Goal: Task Accomplishment & Management: Complete application form

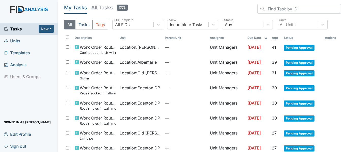
click at [18, 40] on span "Units" at bounding box center [12, 41] width 16 height 8
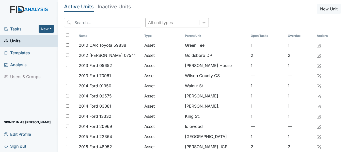
click at [202, 22] on icon at bounding box center [204, 22] width 5 height 5
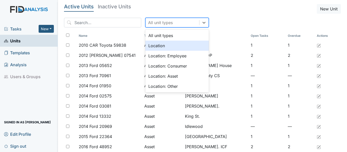
click at [149, 46] on div "Location" at bounding box center [177, 46] width 64 height 10
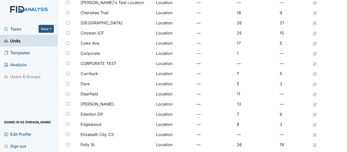
scroll to position [76, 0]
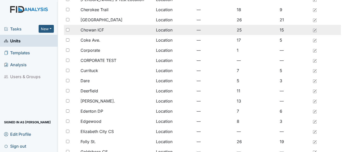
click at [102, 32] on span "Chowan ICF" at bounding box center [92, 30] width 23 height 6
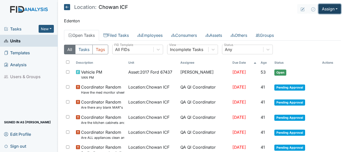
click at [326, 10] on button "Assign" at bounding box center [330, 9] width 22 height 10
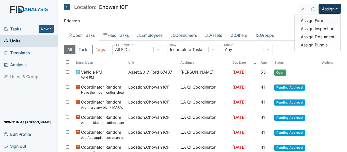
click at [314, 20] on link "Assign Form" at bounding box center [318, 21] width 46 height 8
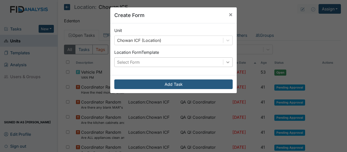
click at [227, 63] on icon at bounding box center [228, 63] width 3 height 2
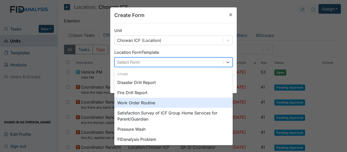
click at [147, 104] on div "Work Order Routine" at bounding box center [173, 103] width 118 height 10
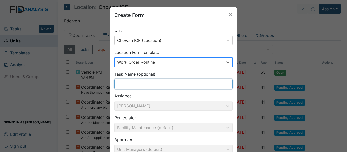
click at [149, 84] on input "text" at bounding box center [173, 84] width 118 height 10
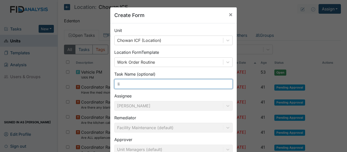
type input "l"
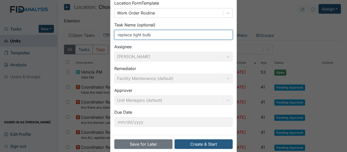
scroll to position [58, 0]
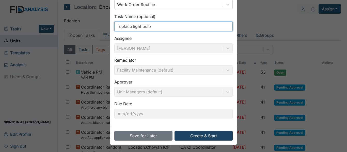
type input "replace light bulb"
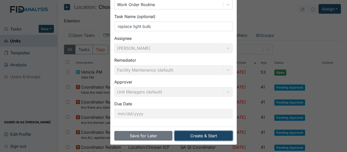
click at [214, 136] on button "Create & Start" at bounding box center [204, 136] width 58 height 10
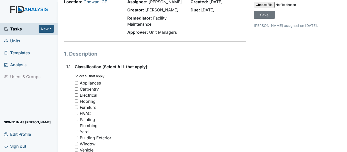
scroll to position [102, 0]
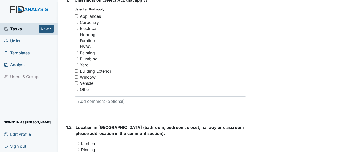
click at [76, 28] on input "Electrical" at bounding box center [76, 28] width 3 height 3
checkbox input "true"
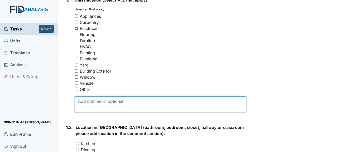
click at [99, 105] on textarea at bounding box center [161, 105] width 172 height 16
click at [87, 100] on textarea "light bedroom #" at bounding box center [161, 105] width 172 height 16
click at [118, 100] on textarea "light in bedroom #" at bounding box center [161, 105] width 172 height 16
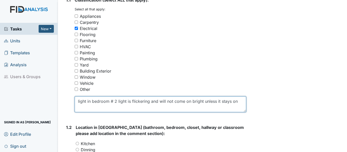
click at [87, 101] on textarea "light in bedroom # 2 light is flickering and will not come on bright unless it …" at bounding box center [161, 105] width 172 height 16
click at [110, 108] on textarea "light bulb in bedroom # 2 light is flickering and will not come on bright unles…" at bounding box center [161, 105] width 172 height 16
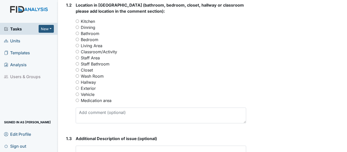
scroll to position [229, 0]
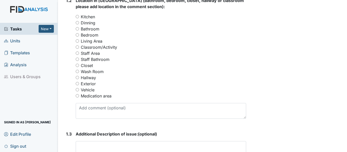
type textarea "light bulb in bedroom # 2 light is flickering and will not come on bright unles…"
click at [76, 34] on input "Bedroom" at bounding box center [77, 34] width 3 height 3
radio input "true"
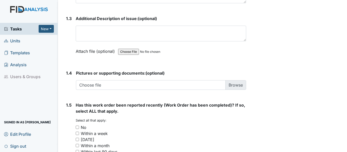
scroll to position [356, 0]
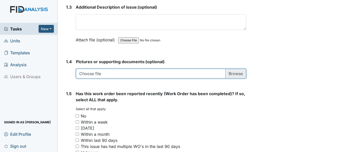
click at [235, 73] on input "file" at bounding box center [161, 74] width 170 height 10
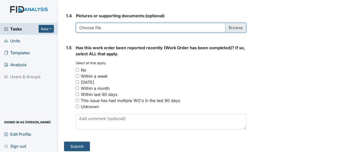
scroll to position [405, 0]
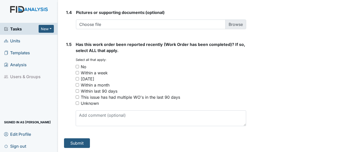
click at [78, 66] on input "No" at bounding box center [77, 66] width 3 height 3
checkbox input "true"
click at [81, 144] on button "Submit" at bounding box center [77, 144] width 26 height 10
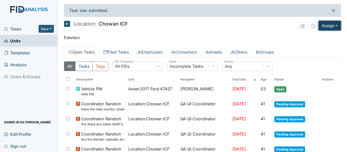
click at [319, 27] on button "Assign" at bounding box center [330, 26] width 22 height 10
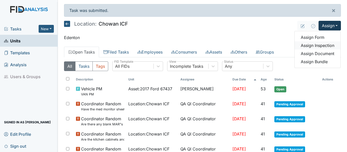
click at [313, 44] on link "Assign Inspection" at bounding box center [318, 45] width 46 height 8
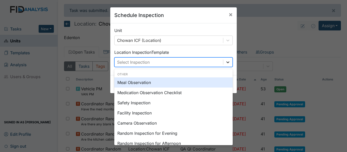
click at [227, 63] on icon at bounding box center [228, 63] width 3 height 2
click at [145, 82] on div "Meal Observation" at bounding box center [173, 83] width 118 height 10
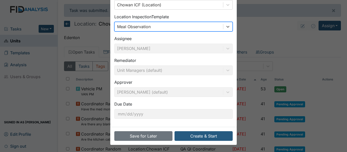
scroll to position [36, 0]
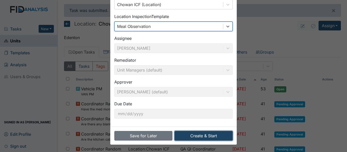
click at [209, 136] on button "Create & Start" at bounding box center [204, 136] width 58 height 10
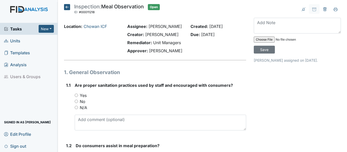
click at [67, 6] on icon at bounding box center [67, 7] width 6 height 6
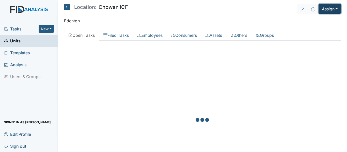
click at [322, 11] on button "Assign" at bounding box center [330, 9] width 22 height 10
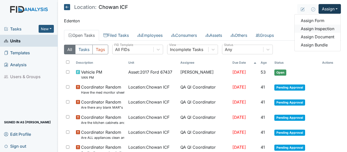
click at [326, 30] on link "Assign Inspection" at bounding box center [318, 29] width 46 height 8
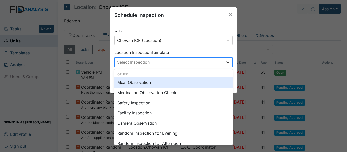
click at [228, 63] on icon at bounding box center [227, 62] width 5 height 5
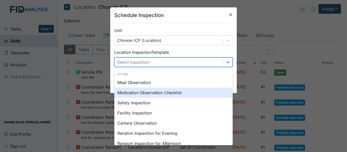
click at [152, 93] on div "Medication Observation Checklist" at bounding box center [173, 93] width 118 height 10
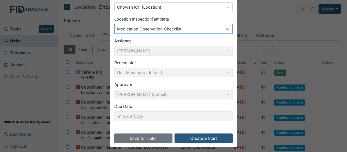
scroll to position [36, 0]
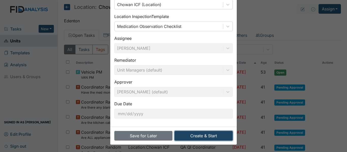
click at [203, 134] on button "Create & Start" at bounding box center [204, 136] width 58 height 10
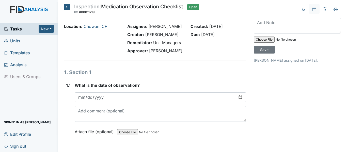
click at [16, 29] on span "Tasks" at bounding box center [21, 29] width 35 height 6
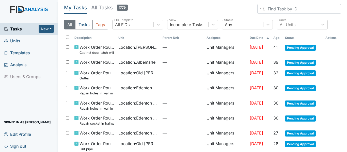
click at [14, 42] on span "Units" at bounding box center [12, 41] width 16 height 8
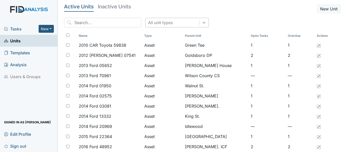
click at [202, 22] on icon at bounding box center [204, 22] width 5 height 5
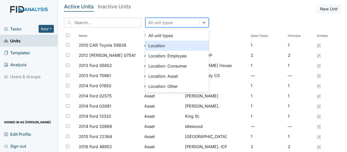
click at [154, 44] on div "Location" at bounding box center [177, 46] width 64 height 10
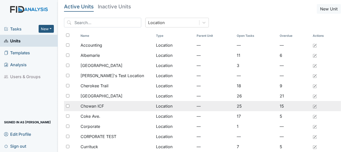
click at [93, 107] on span "Chowan ICF" at bounding box center [92, 106] width 23 height 6
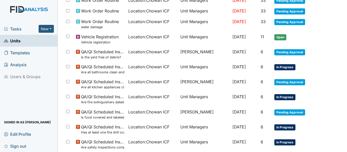
scroll to position [305, 0]
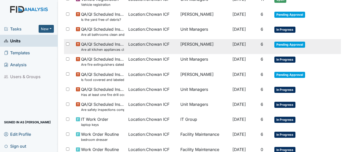
click at [126, 48] on td "Location : Chowan ICF" at bounding box center [152, 46] width 52 height 15
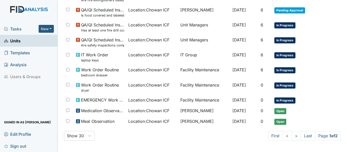
scroll to position [370, 0]
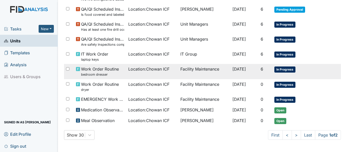
click at [150, 69] on span "Location : Chowan ICF" at bounding box center [148, 69] width 41 height 6
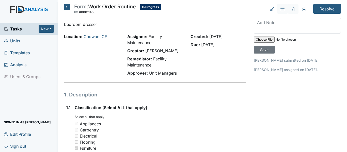
click at [65, 7] on icon at bounding box center [67, 7] width 6 height 6
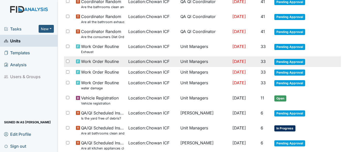
scroll to position [203, 0]
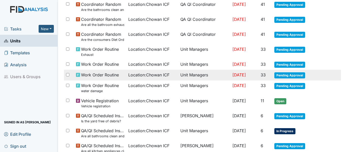
click at [118, 76] on div "Work Order Routine" at bounding box center [100, 75] width 48 height 6
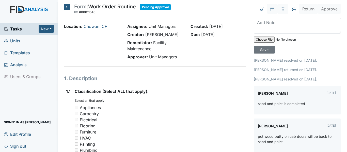
click at [67, 6] on icon at bounding box center [67, 7] width 6 height 6
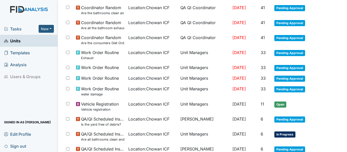
scroll to position [203, 0]
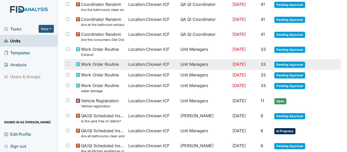
click at [113, 64] on span "Work Order Routine" at bounding box center [100, 64] width 38 height 6
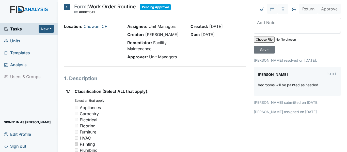
click at [66, 5] on icon at bounding box center [67, 7] width 6 height 6
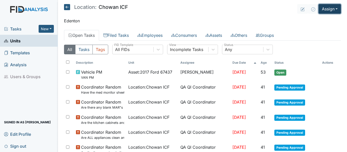
click at [320, 6] on button "Assign" at bounding box center [330, 9] width 22 height 10
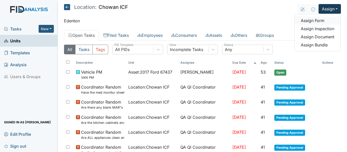
click at [316, 20] on link "Assign Form" at bounding box center [318, 21] width 46 height 8
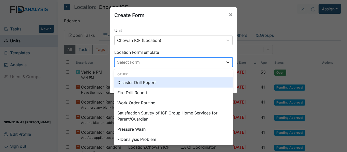
click at [230, 63] on div at bounding box center [227, 62] width 9 height 9
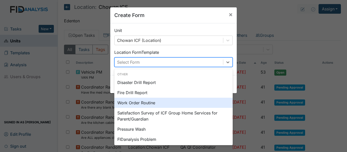
click at [143, 103] on div "Work Order Routine" at bounding box center [173, 103] width 118 height 10
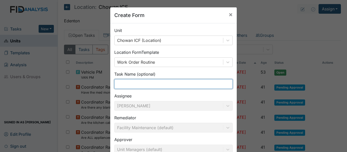
click at [145, 84] on input "text" at bounding box center [173, 84] width 118 height 10
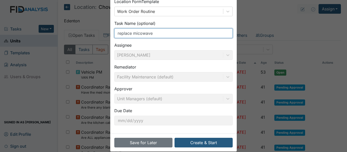
scroll to position [58, 0]
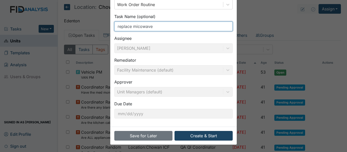
type input "replace micowave"
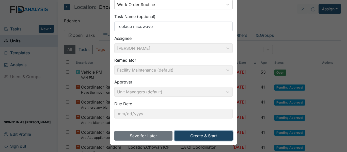
click at [198, 135] on button "Create & Start" at bounding box center [204, 136] width 58 height 10
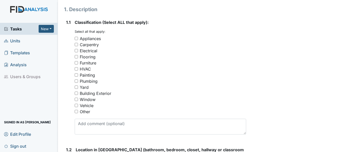
scroll to position [76, 0]
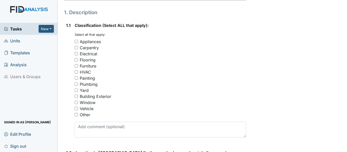
click at [77, 40] on input "Appliances" at bounding box center [76, 41] width 3 height 3
checkbox input "true"
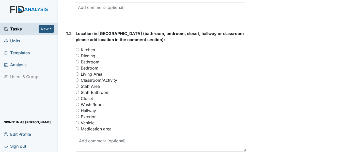
scroll to position [203, 0]
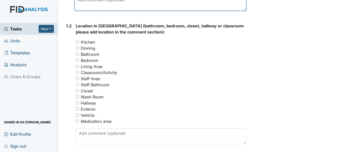
click at [101, 3] on textarea at bounding box center [161, 3] width 172 height 16
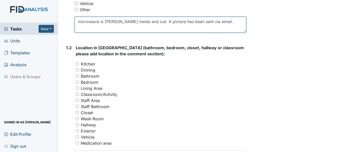
scroll to position [150, 0]
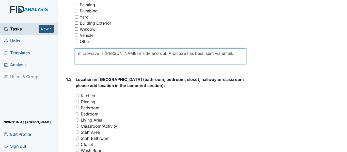
drag, startPoint x: 75, startPoint y: 54, endPoint x: 210, endPoint y: 57, distance: 135.0
click at [210, 57] on textarea "microwave is rusty inside and out. A picture has been sent via email." at bounding box center [161, 57] width 172 height 16
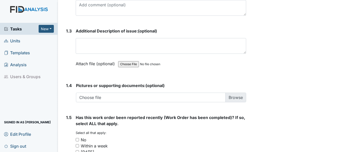
scroll to position [353, 0]
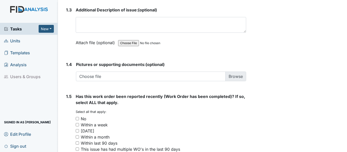
type textarea "microwave is rusty inside and out. A picture has been sent via email."
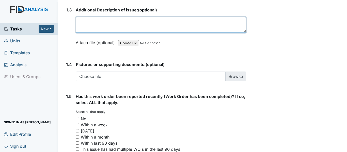
click at [121, 22] on textarea at bounding box center [161, 25] width 171 height 16
paste textarea "microwave is rusty inside and out. A picture has been sent via email."
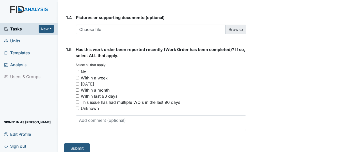
scroll to position [405, 0]
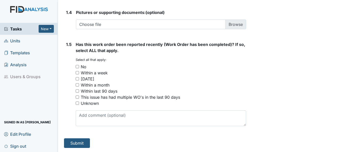
type textarea "microwave is rusty inside and out. A picture has been sent via email."
click at [78, 65] on input "No" at bounding box center [77, 66] width 3 height 3
checkbox input "true"
click at [79, 140] on button "Submit" at bounding box center [77, 144] width 26 height 10
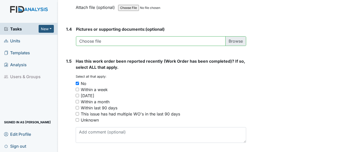
scroll to position [422, 0]
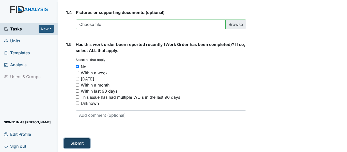
click at [78, 141] on button "Submit" at bounding box center [77, 144] width 26 height 10
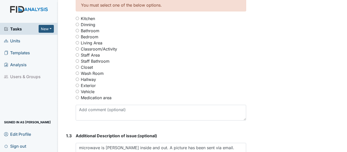
scroll to position [244, 0]
click at [78, 18] on input "Kitchen" at bounding box center [77, 18] width 3 height 3
radio input "true"
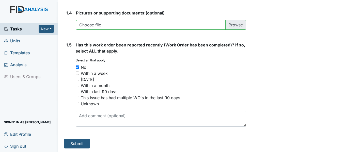
scroll to position [422, 0]
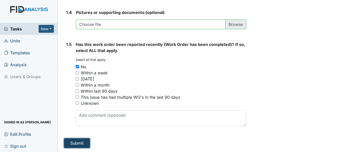
click at [79, 143] on button "Submit" at bounding box center [77, 144] width 26 height 10
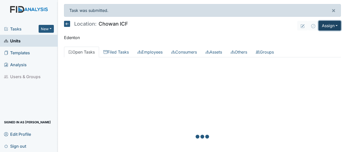
click at [320, 27] on button "Assign" at bounding box center [330, 26] width 22 height 10
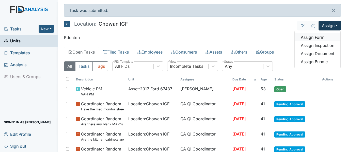
click at [312, 37] on link "Assign Form" at bounding box center [318, 37] width 46 height 8
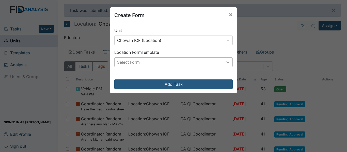
click at [223, 60] on div at bounding box center [227, 62] width 9 height 9
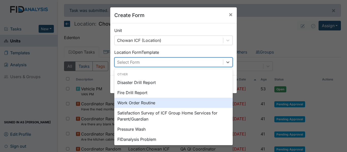
click at [146, 104] on div "Work Order Routine" at bounding box center [173, 103] width 118 height 10
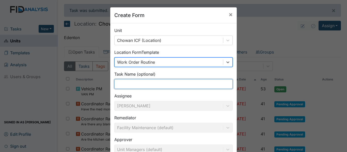
click at [131, 82] on input "text" at bounding box center [173, 84] width 118 height 10
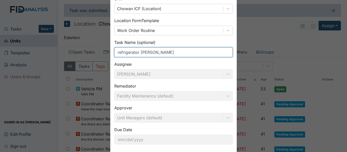
scroll to position [58, 0]
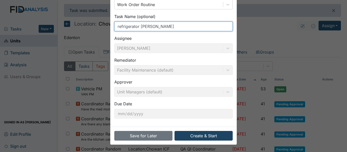
type input "refrigerator [PERSON_NAME]"
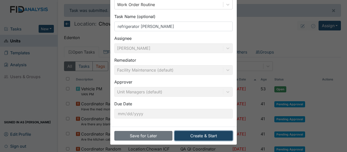
click at [196, 136] on button "Create & Start" at bounding box center [204, 136] width 58 height 10
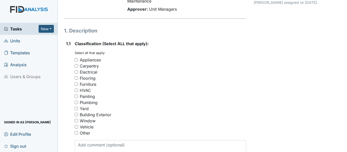
scroll to position [51, 0]
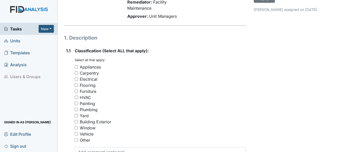
click at [73, 67] on div "1.1 Classification (Select ALL that apply): You must select one or more of the …" at bounding box center [155, 107] width 182 height 119
click at [76, 66] on input "Appliances" at bounding box center [76, 66] width 3 height 3
checkbox input "true"
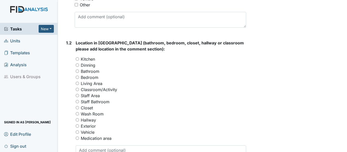
scroll to position [178, 0]
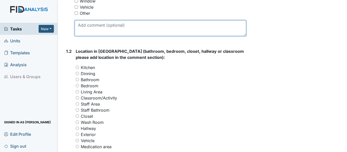
click at [101, 28] on textarea at bounding box center [161, 28] width 172 height 16
drag, startPoint x: 77, startPoint y: 25, endPoint x: 161, endPoint y: 23, distance: 83.7
click at [161, 23] on textarea "refrigerator is [PERSON_NAME] pictures sent to email" at bounding box center [161, 28] width 172 height 16
type textarea "refrigerator is [PERSON_NAME] pictures sent to email"
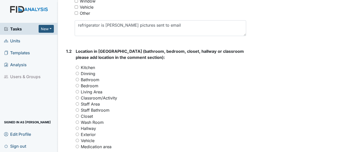
click at [78, 66] on input "Kitchen" at bounding box center [77, 67] width 3 height 3
radio input "true"
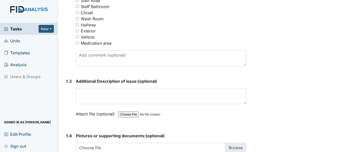
scroll to position [280, 0]
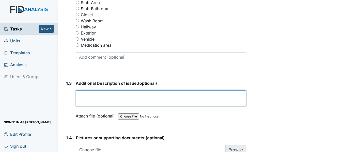
click at [123, 94] on textarea at bounding box center [161, 99] width 171 height 16
paste textarea "refrigerator is [PERSON_NAME] pictures sent to email"
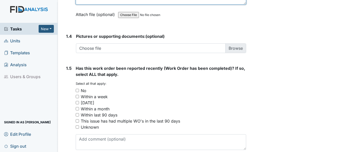
scroll to position [405, 0]
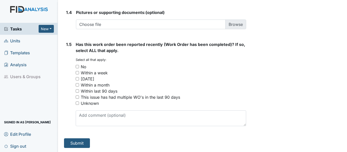
type textarea "refrigerator is [PERSON_NAME] pictures sent to email"
click at [77, 66] on input "No" at bounding box center [77, 66] width 3 height 3
checkbox input "true"
click at [76, 143] on button "Submit" at bounding box center [77, 144] width 26 height 10
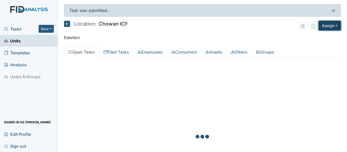
click at [326, 25] on button "Assign" at bounding box center [330, 26] width 22 height 10
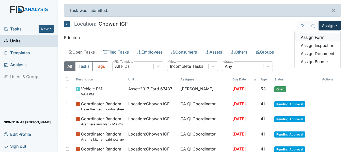
click at [308, 38] on link "Assign Form" at bounding box center [318, 37] width 46 height 8
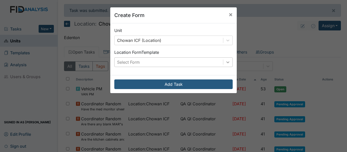
click at [225, 62] on icon at bounding box center [227, 62] width 5 height 5
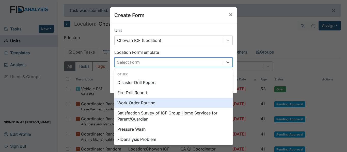
click at [140, 102] on div "Work Order Routine" at bounding box center [173, 103] width 118 height 10
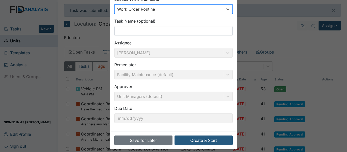
scroll to position [58, 0]
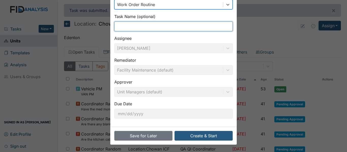
click at [135, 22] on input "text" at bounding box center [173, 27] width 118 height 10
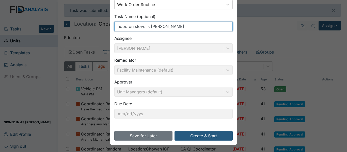
click at [126, 25] on input "hood on stove is rusty" at bounding box center [173, 27] width 118 height 10
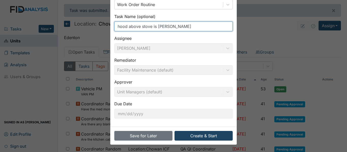
type input "hood above stove is rusty"
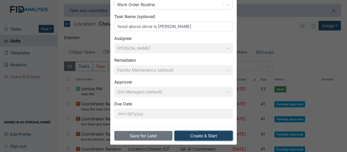
click at [202, 134] on button "Create & Start" at bounding box center [204, 136] width 58 height 10
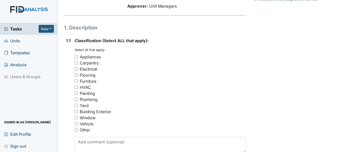
scroll to position [76, 0]
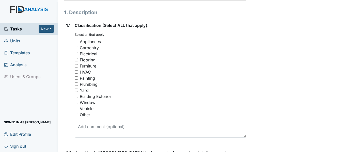
click at [77, 42] on input "Appliances" at bounding box center [76, 41] width 3 height 3
checkbox input "true"
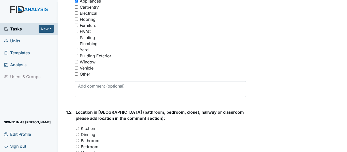
scroll to position [127, 0]
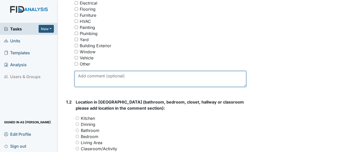
click at [92, 74] on textarea at bounding box center [161, 79] width 172 height 16
drag, startPoint x: 78, startPoint y: 76, endPoint x: 127, endPoint y: 77, distance: 49.1
click at [127, 77] on textarea "hood above stove is [PERSON_NAME]" at bounding box center [161, 79] width 172 height 16
type textarea "hood above stove is [PERSON_NAME]"
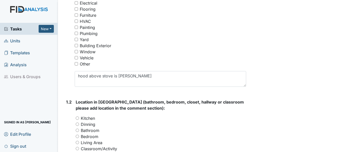
drag, startPoint x: 131, startPoint y: 75, endPoint x: 281, endPoint y: 68, distance: 150.7
click at [281, 68] on div "Archive Task × Are you sure you want to archive this task? It will appear as in…" at bounding box center [297, 151] width 95 height 549
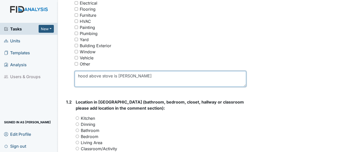
drag, startPoint x: 77, startPoint y: 76, endPoint x: 128, endPoint y: 80, distance: 50.5
click at [128, 80] on textarea "hood above stove is rusty" at bounding box center [161, 79] width 172 height 16
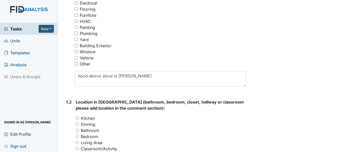
click at [78, 119] on input "Kitchen" at bounding box center [77, 118] width 3 height 3
radio input "true"
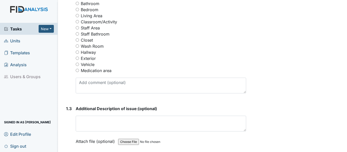
scroll to position [280, 0]
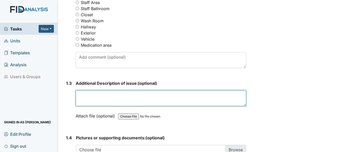
click at [112, 98] on textarea at bounding box center [161, 99] width 171 height 16
paste textarea "hood above stove is [PERSON_NAME]"
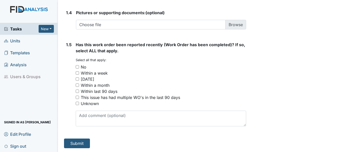
scroll to position [405, 0]
type textarea "hood above stove is [PERSON_NAME]"
click at [78, 67] on input "No" at bounding box center [77, 66] width 3 height 3
checkbox input "true"
click at [76, 143] on button "Submit" at bounding box center [77, 144] width 26 height 10
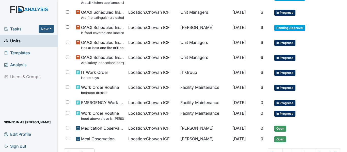
scroll to position [381, 0]
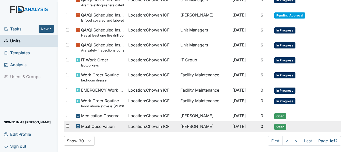
click at [104, 126] on span "Meal Observation" at bounding box center [98, 127] width 34 height 6
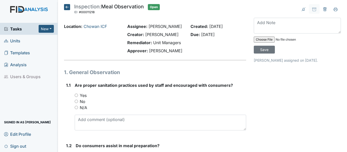
click at [66, 6] on icon at bounding box center [67, 7] width 6 height 6
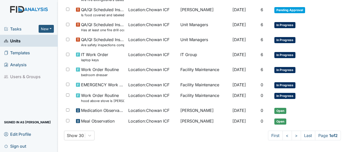
scroll to position [370, 0]
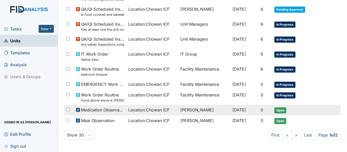
click at [103, 111] on span "Medication Observation Checklist" at bounding box center [102, 110] width 43 height 6
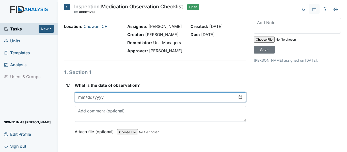
click at [236, 97] on input "date" at bounding box center [161, 98] width 172 height 10
click at [238, 97] on input "date" at bounding box center [161, 98] width 172 height 10
type input "2025-10-13"
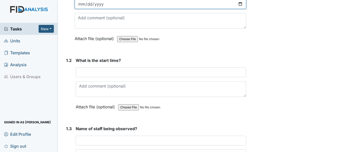
scroll to position [102, 0]
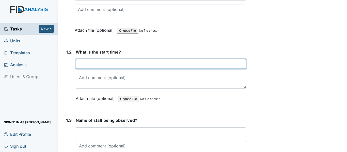
click at [97, 61] on input "text" at bounding box center [161, 64] width 171 height 10
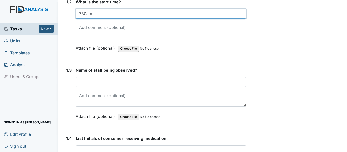
scroll to position [153, 0]
type input "730am"
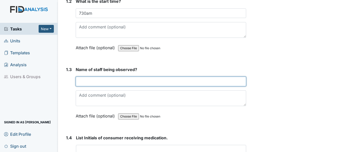
click at [114, 82] on input "text" at bounding box center [161, 82] width 171 height 10
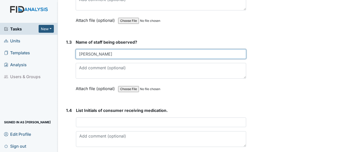
scroll to position [254, 0]
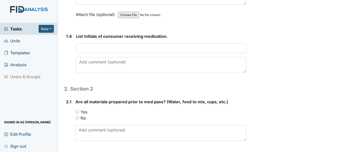
type input "Jennifer"
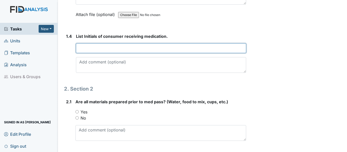
click at [103, 47] on input "text" at bounding box center [161, 48] width 170 height 10
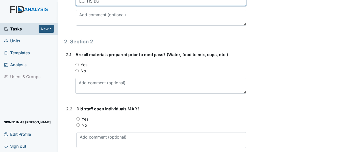
scroll to position [305, 0]
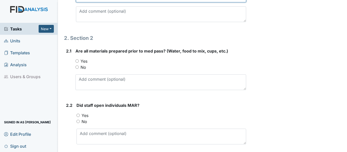
type input "LO, HS BG"
click at [78, 61] on input "Yes" at bounding box center [77, 60] width 3 height 3
radio input "true"
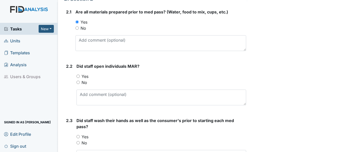
scroll to position [356, 0]
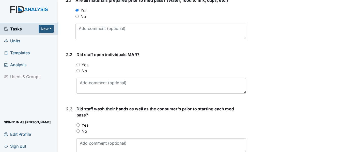
click at [77, 65] on input "Yes" at bounding box center [78, 64] width 3 height 3
radio input "true"
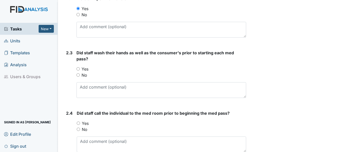
scroll to position [432, 0]
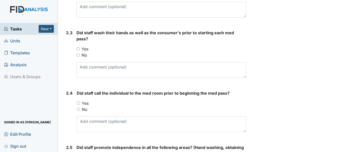
click at [79, 49] on input "Yes" at bounding box center [78, 48] width 3 height 3
radio input "true"
click at [80, 102] on div "Yes" at bounding box center [162, 103] width 170 height 6
click at [78, 103] on input "Yes" at bounding box center [78, 103] width 3 height 3
radio input "true"
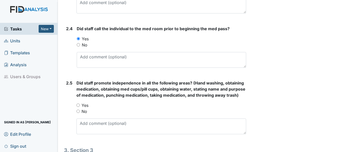
scroll to position [508, 0]
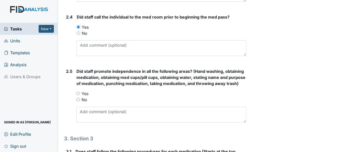
click at [78, 95] on input "Yes" at bounding box center [78, 93] width 3 height 3
radio input "true"
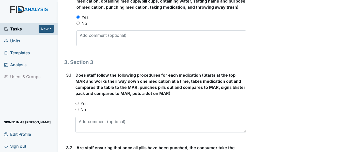
scroll to position [610, 0]
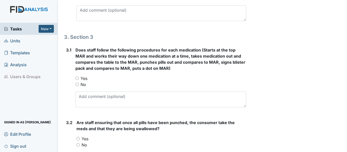
click at [77, 80] on input "Yes" at bounding box center [77, 78] width 3 height 3
radio input "true"
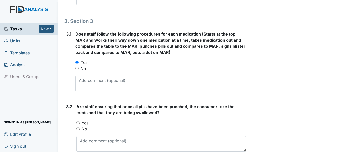
scroll to position [686, 0]
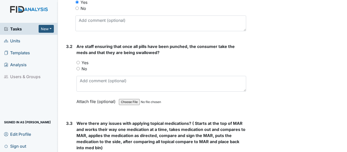
click at [79, 64] on input "Yes" at bounding box center [78, 62] width 3 height 3
radio input "true"
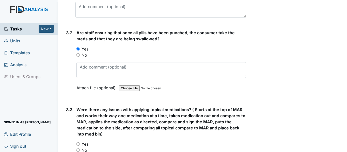
scroll to position [763, 0]
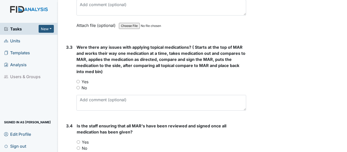
click at [78, 89] on input "No" at bounding box center [78, 87] width 3 height 3
radio input "true"
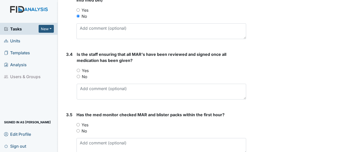
scroll to position [839, 0]
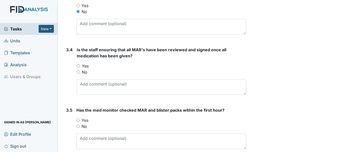
click at [79, 68] on input "Yes" at bounding box center [78, 65] width 3 height 3
radio input "true"
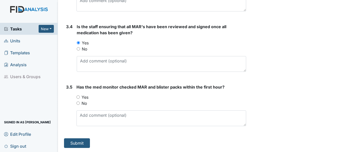
scroll to position [868, 0]
click at [78, 96] on input "Yes" at bounding box center [78, 97] width 3 height 3
radio input "true"
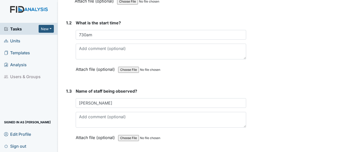
scroll to position [0, 0]
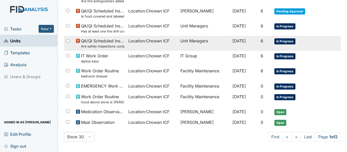
scroll to position [370, 0]
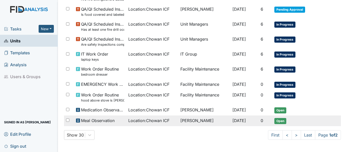
click at [116, 120] on div "Meal Observation" at bounding box center [100, 121] width 48 height 6
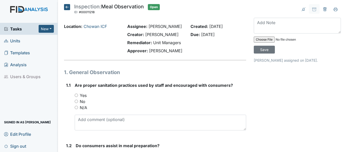
click at [77, 94] on input "Yes" at bounding box center [76, 95] width 3 height 3
radio input "true"
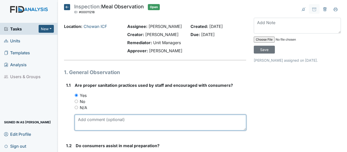
click at [108, 125] on textarea at bounding box center [161, 123] width 172 height 16
type textarea "A"
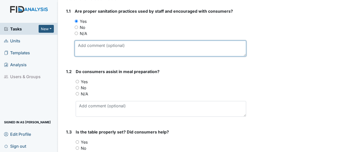
scroll to position [76, 0]
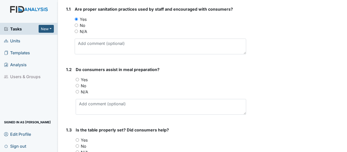
click at [77, 79] on input "Yes" at bounding box center [77, 79] width 3 height 3
radio input "true"
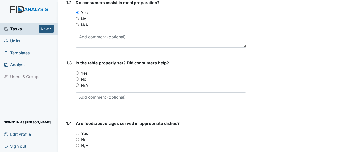
scroll to position [153, 0]
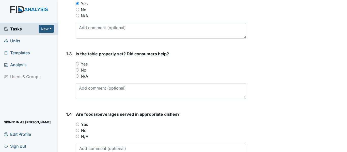
click at [77, 63] on input "Yes" at bounding box center [77, 63] width 3 height 3
radio input "true"
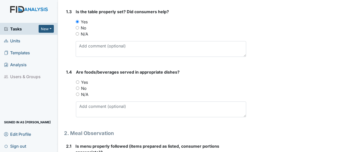
scroll to position [203, 0]
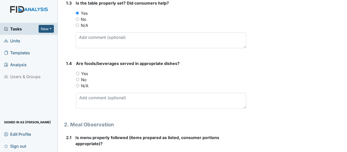
click at [78, 72] on input "Yes" at bounding box center [77, 73] width 3 height 3
radio input "true"
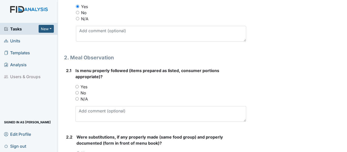
scroll to position [280, 0]
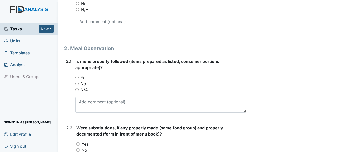
click at [78, 77] on input "Yes" at bounding box center [77, 77] width 3 height 3
radio input "true"
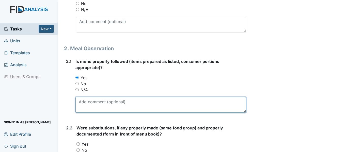
click at [97, 104] on textarea at bounding box center [161, 105] width 171 height 16
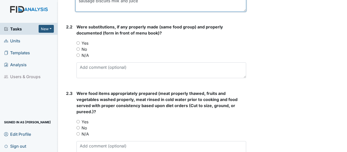
scroll to position [381, 0]
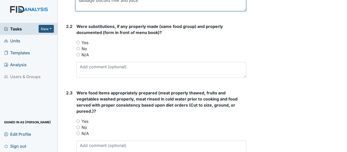
type textarea "sausage biscuits milk and juice"
click at [80, 42] on div "Yes" at bounding box center [162, 43] width 170 height 6
click at [80, 42] on input "Yes" at bounding box center [78, 42] width 3 height 3
radio input "true"
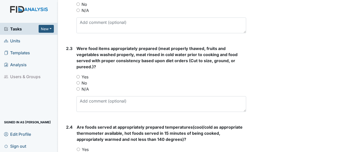
scroll to position [432, 0]
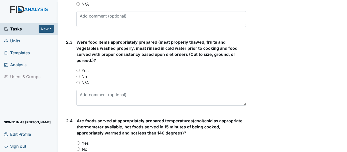
click at [80, 70] on input "Yes" at bounding box center [78, 70] width 3 height 3
radio input "true"
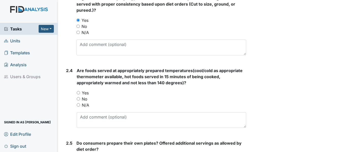
scroll to position [483, 0]
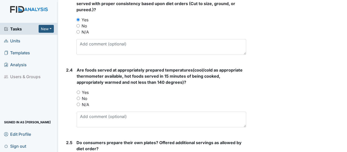
click at [79, 92] on input "Yes" at bounding box center [78, 92] width 3 height 3
radio input "true"
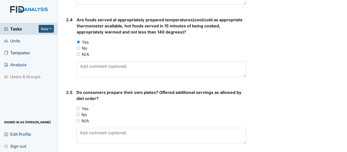
scroll to position [534, 0]
click at [77, 108] on input "Yes" at bounding box center [78, 108] width 3 height 3
radio input "true"
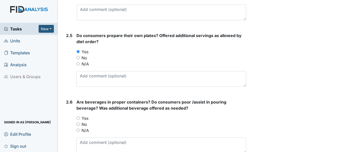
scroll to position [610, 0]
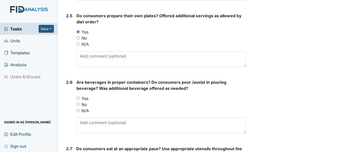
click at [79, 99] on input "Yes" at bounding box center [78, 98] width 3 height 3
radio input "true"
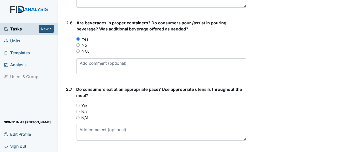
scroll to position [686, 0]
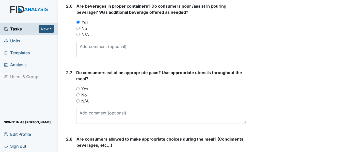
click at [77, 88] on input "Yes" at bounding box center [77, 88] width 3 height 3
radio input "true"
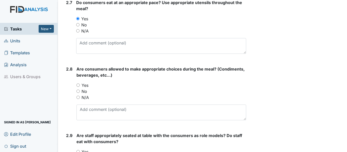
scroll to position [763, 0]
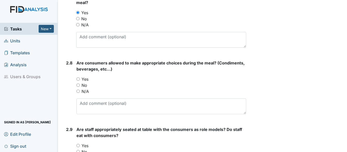
click at [79, 78] on input "Yes" at bounding box center [78, 79] width 3 height 3
radio input "true"
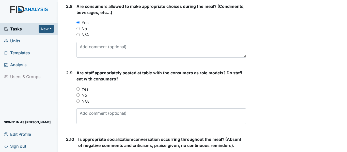
scroll to position [839, 0]
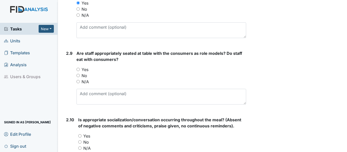
click at [78, 69] on input "Yes" at bounding box center [78, 69] width 3 height 3
radio input "true"
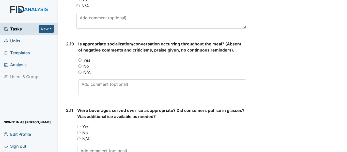
scroll to position [915, 0]
click at [80, 60] on input "Yes" at bounding box center [79, 59] width 3 height 3
radio input "true"
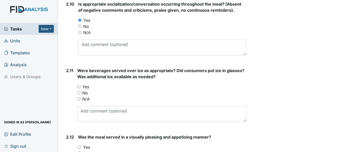
scroll to position [966, 0]
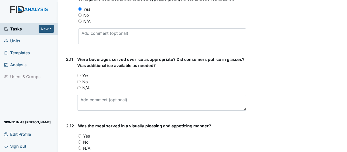
click at [78, 74] on input "Yes" at bounding box center [78, 75] width 3 height 3
radio input "true"
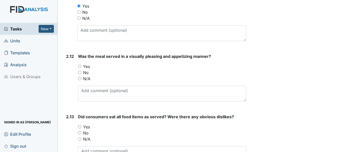
scroll to position [1042, 0]
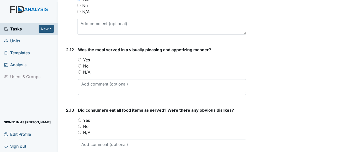
click at [80, 60] on input "Yes" at bounding box center [79, 59] width 3 height 3
radio input "true"
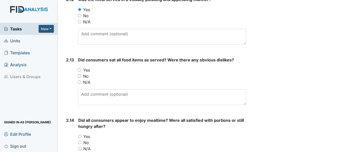
scroll to position [1093, 0]
click at [80, 70] on input "Yes" at bounding box center [79, 69] width 3 height 3
radio input "true"
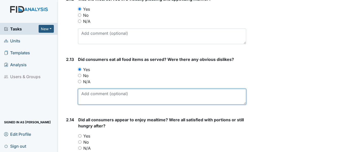
click at [118, 94] on textarea at bounding box center [162, 97] width 168 height 16
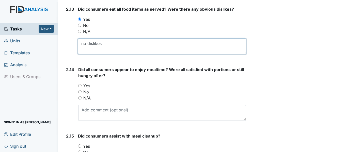
scroll to position [1144, 0]
type textarea "no dislikes"
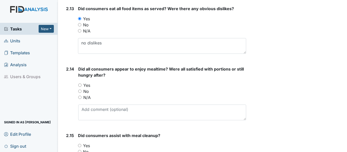
click at [81, 86] on input "Yes" at bounding box center [79, 85] width 3 height 3
radio input "true"
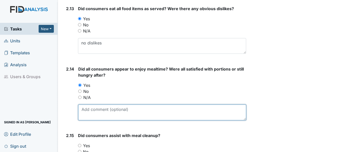
click at [170, 108] on textarea at bounding box center [162, 113] width 168 height 16
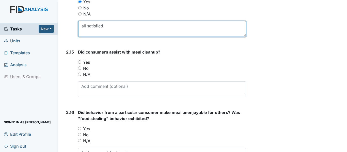
scroll to position [1246, 0]
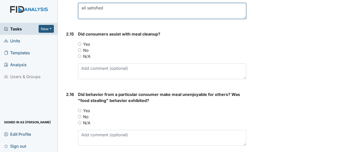
type textarea "all satisfied"
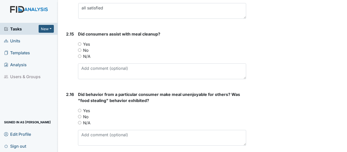
click at [81, 45] on input "Yes" at bounding box center [79, 43] width 3 height 3
radio input "true"
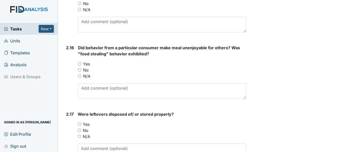
scroll to position [1297, 0]
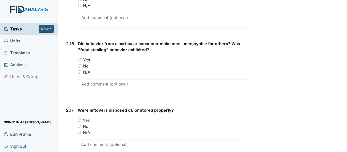
click at [79, 66] on input "No" at bounding box center [79, 65] width 3 height 3
radio input "true"
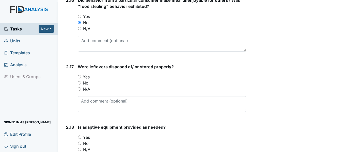
scroll to position [1347, 0]
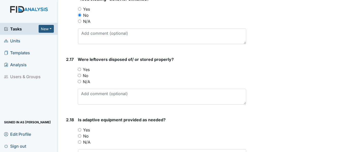
click at [79, 69] on input "Yes" at bounding box center [79, 69] width 3 height 3
radio input "true"
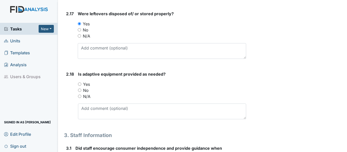
scroll to position [1398, 0]
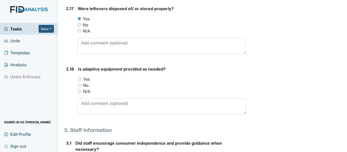
click at [81, 80] on input "Yes" at bounding box center [79, 79] width 3 height 3
radio input "true"
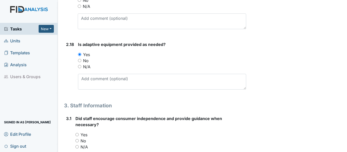
scroll to position [1474, 0]
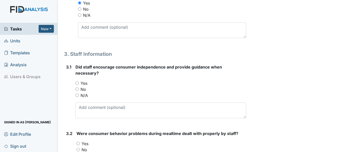
click at [77, 83] on input "Yes" at bounding box center [77, 83] width 3 height 3
radio input "true"
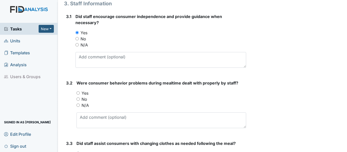
scroll to position [1525, 0]
click at [78, 93] on input "Yes" at bounding box center [78, 92] width 3 height 3
radio input "true"
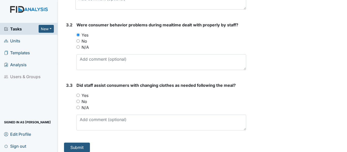
scroll to position [1588, 0]
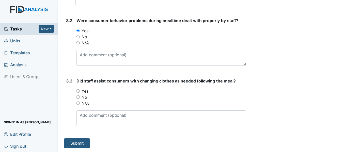
click at [79, 90] on input "Yes" at bounding box center [78, 90] width 3 height 3
radio input "true"
click at [78, 141] on button "Submit" at bounding box center [77, 144] width 26 height 10
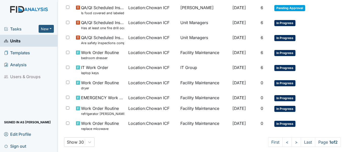
scroll to position [396, 0]
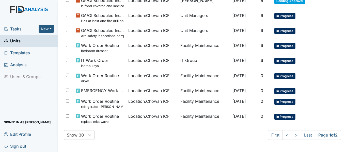
click at [18, 27] on span "Tasks" at bounding box center [21, 29] width 35 height 6
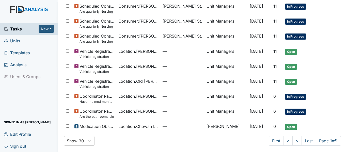
scroll to position [230, 0]
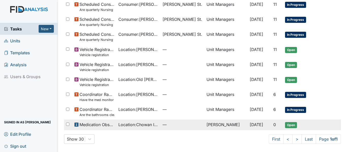
click at [135, 122] on span "Location : Chowan ICF" at bounding box center [138, 125] width 40 height 6
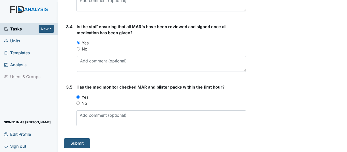
scroll to position [868, 0]
click at [82, 143] on button "Submit" at bounding box center [77, 144] width 26 height 10
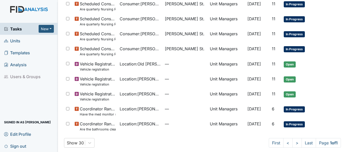
scroll to position [236, 0]
